Goal: Book appointment/travel/reservation

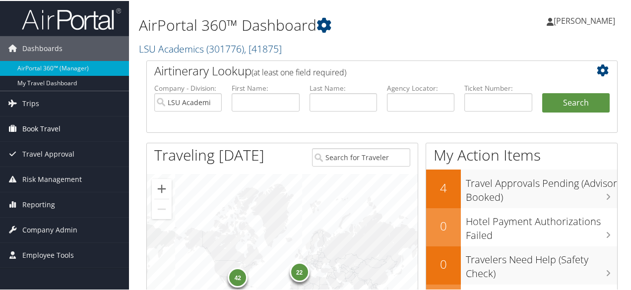
click at [81, 126] on link "Book Travel" at bounding box center [64, 128] width 129 height 25
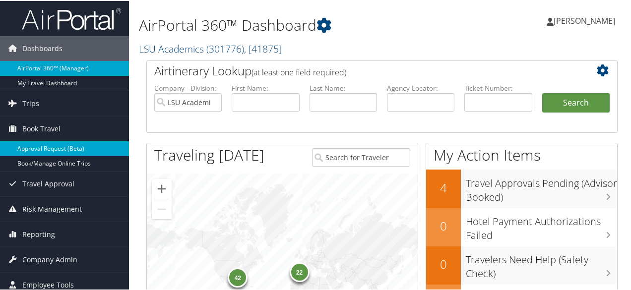
click at [67, 149] on link "Approval Request (Beta)" at bounding box center [64, 147] width 129 height 15
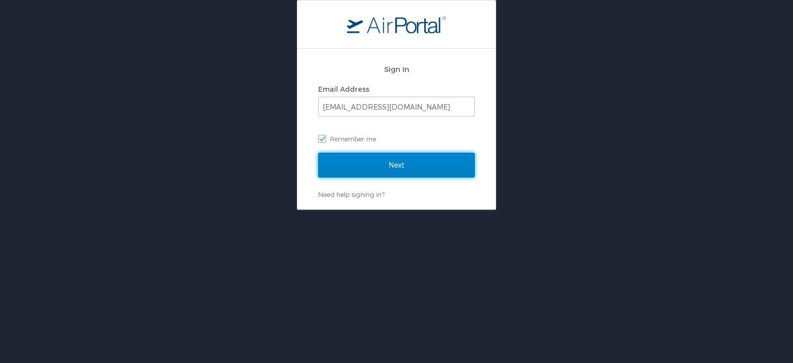
click at [378, 162] on input "Next" at bounding box center [396, 165] width 157 height 25
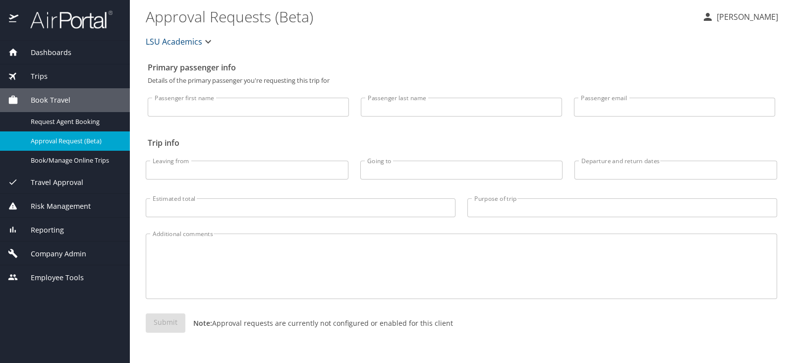
click at [51, 72] on div "Trips" at bounding box center [65, 76] width 114 height 11
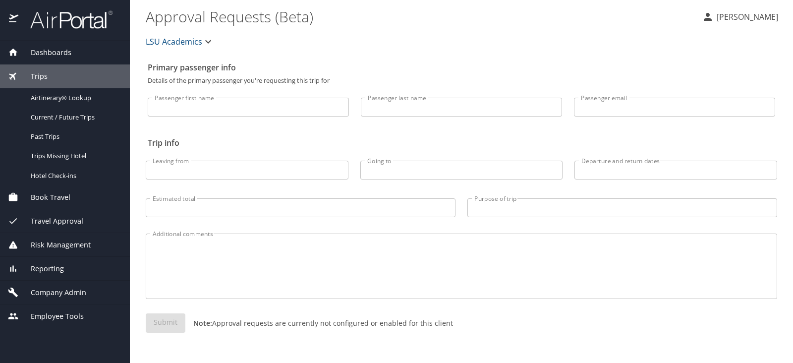
click at [68, 194] on span "Book Travel" at bounding box center [44, 197] width 52 height 11
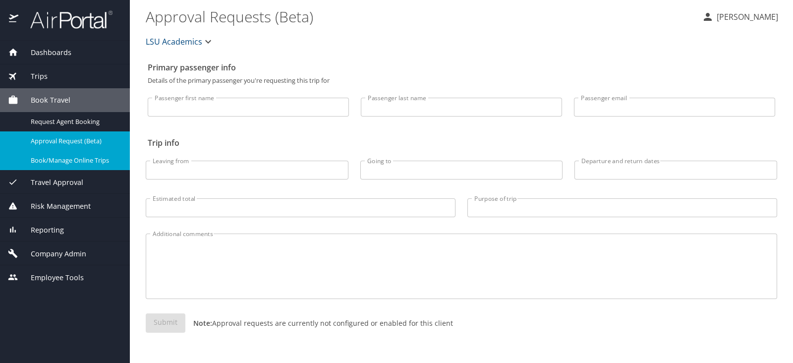
click at [62, 158] on span "Book/Manage Online Trips" at bounding box center [74, 160] width 87 height 9
